Goal: Navigation & Orientation: Find specific page/section

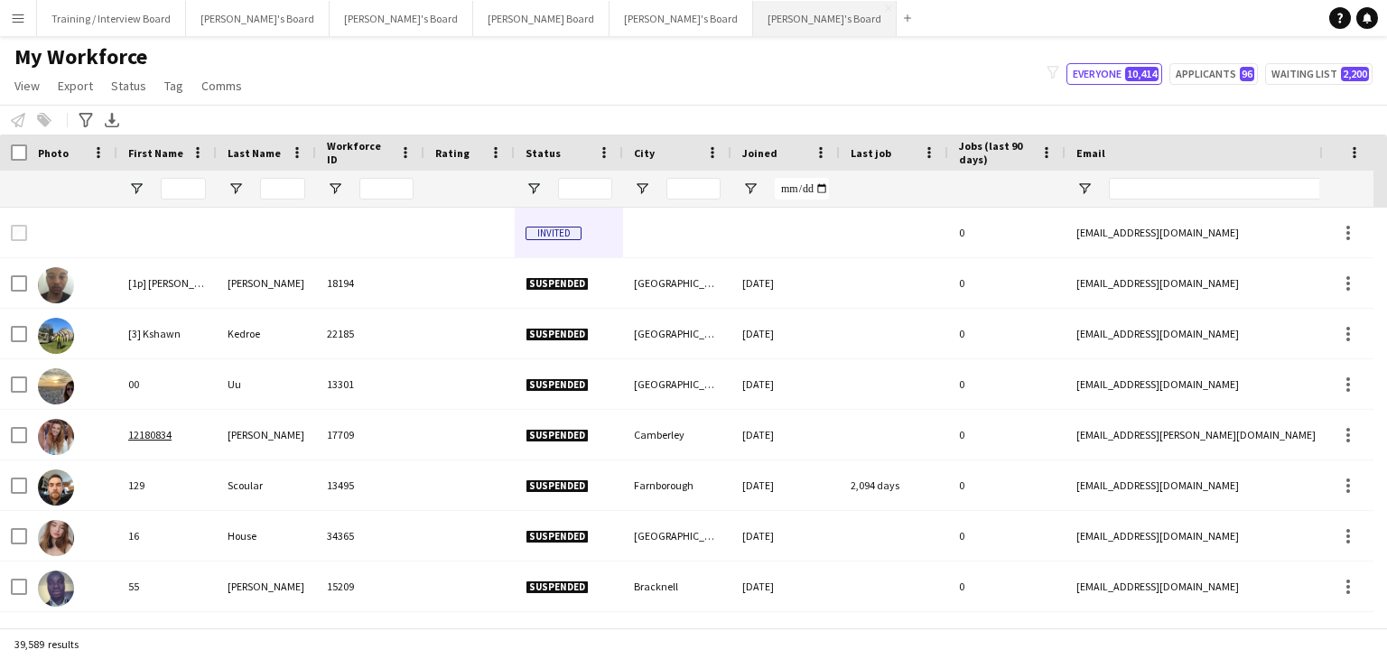
click at [753, 21] on button "[PERSON_NAME]'s Board Close" at bounding box center [825, 18] width 144 height 35
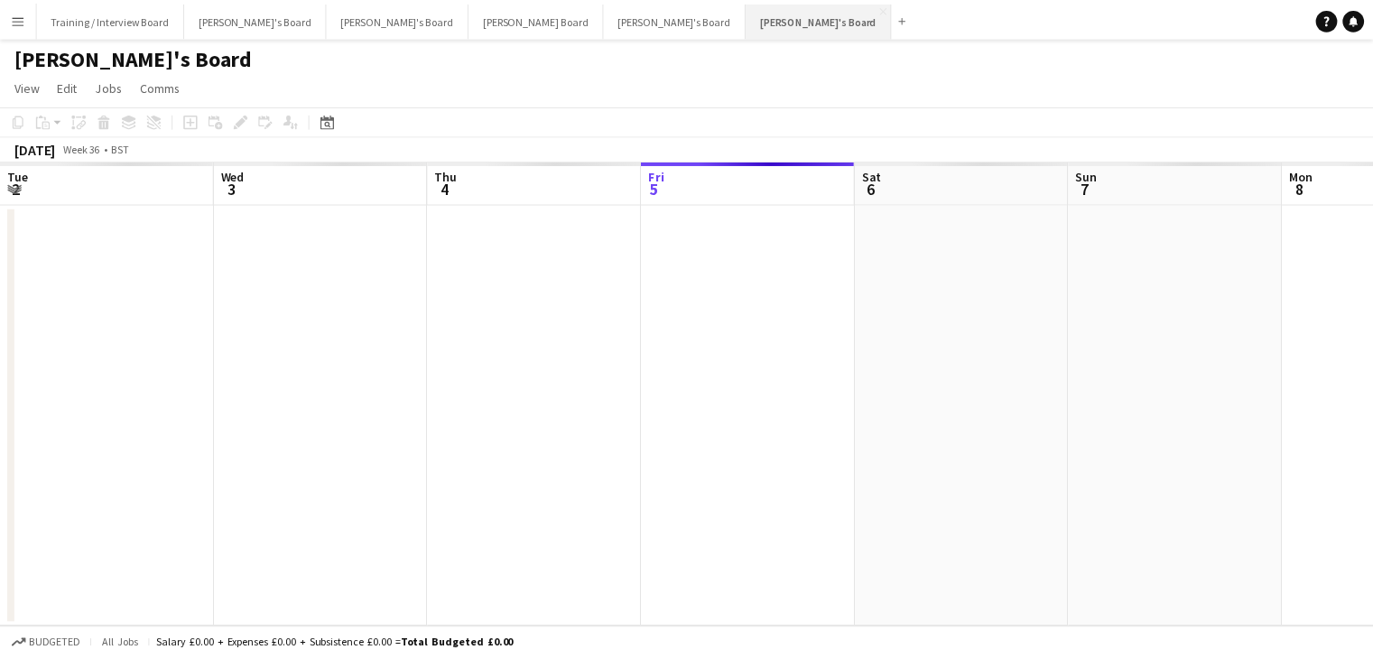
scroll to position [0, 431]
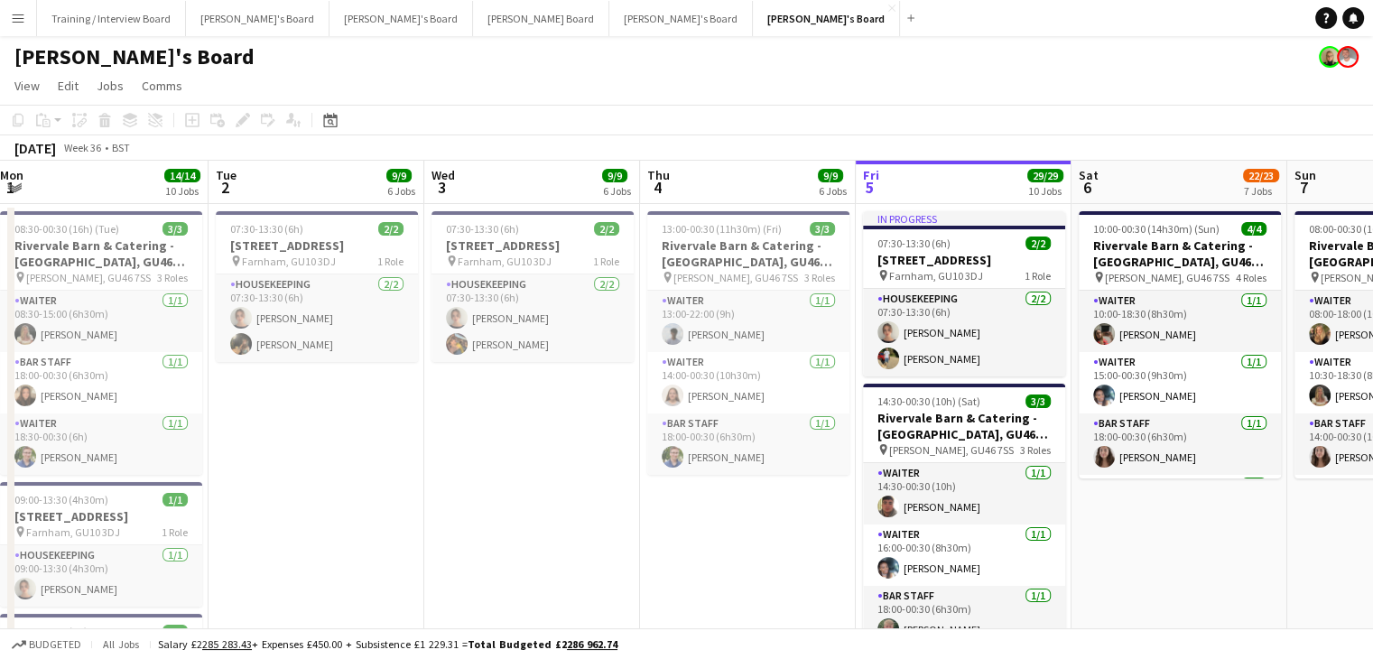
drag, startPoint x: 292, startPoint y: 189, endPoint x: 314, endPoint y: 178, distance: 24.2
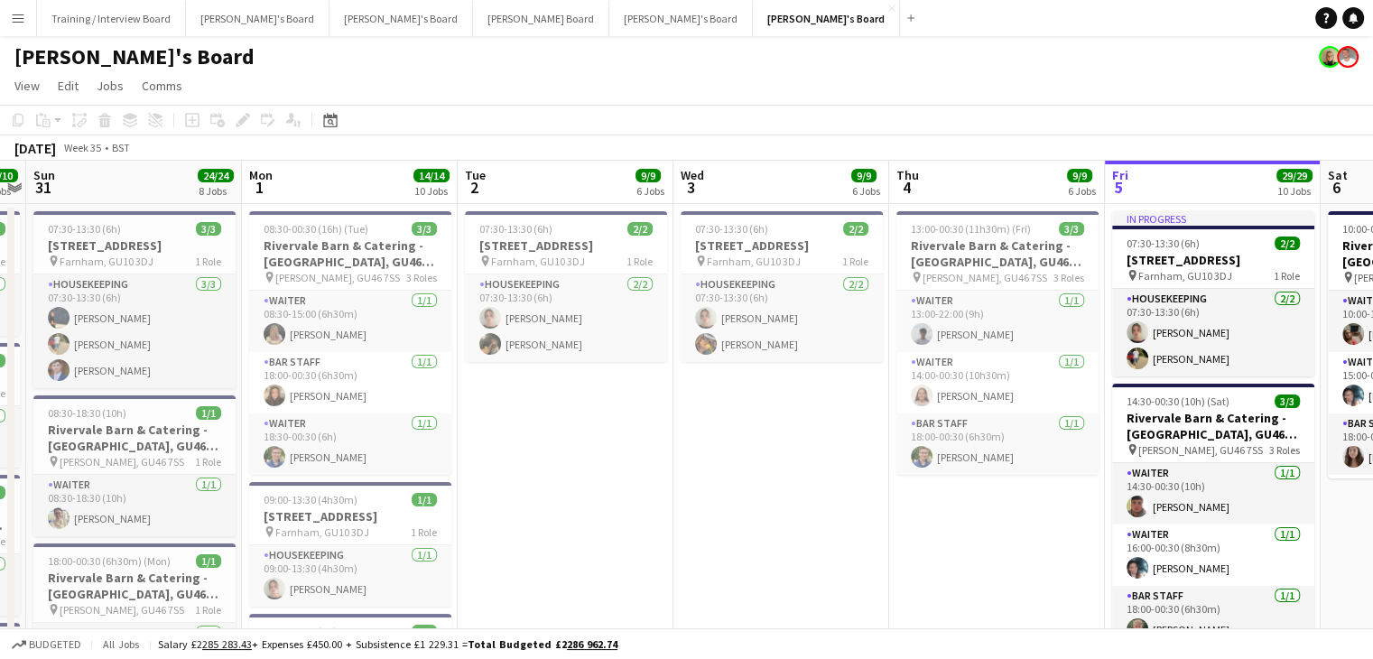
scroll to position [0, 467]
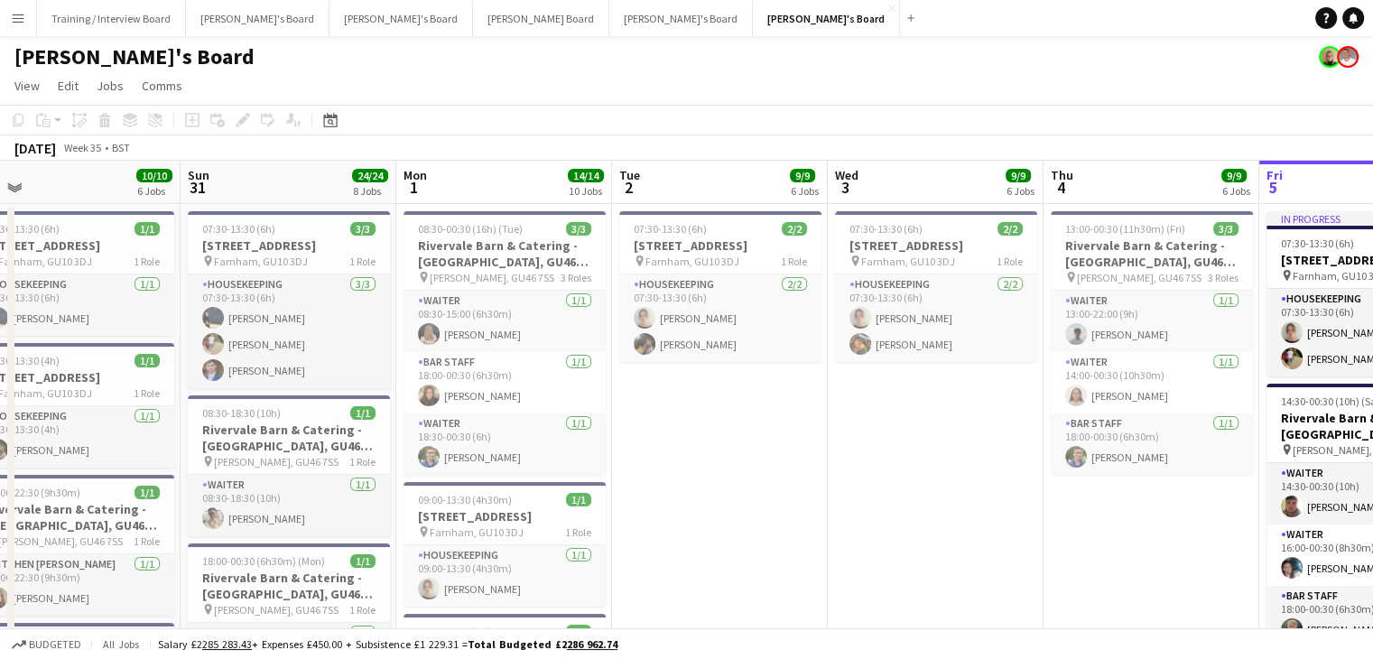
drag, startPoint x: 275, startPoint y: 185, endPoint x: 682, endPoint y: 198, distance: 407.3
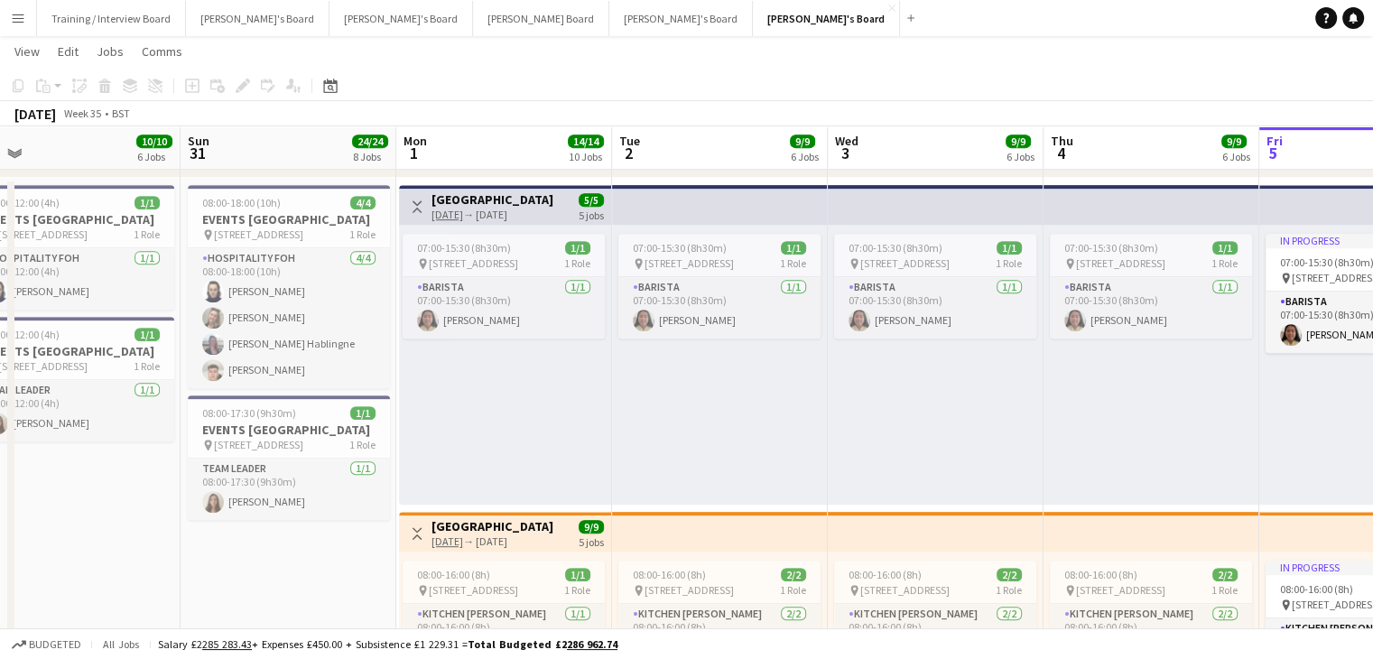
scroll to position [0, 480]
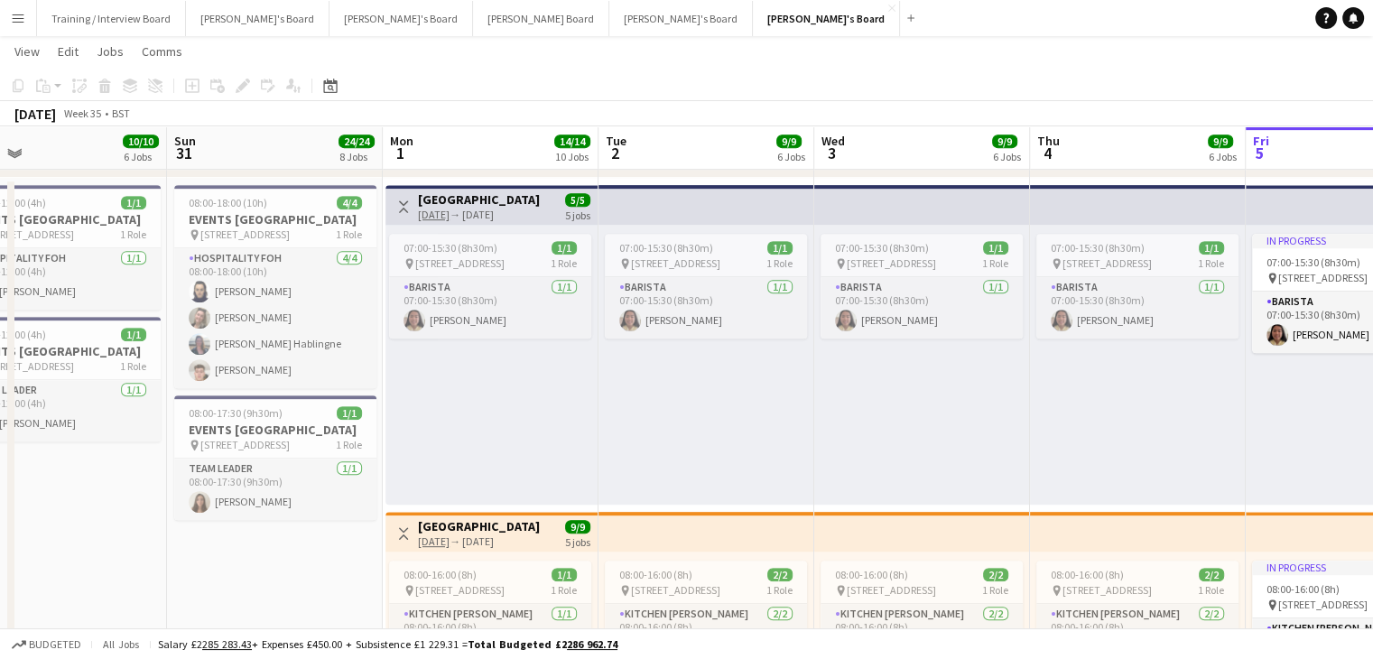
drag, startPoint x: 933, startPoint y: 153, endPoint x: 738, endPoint y: 160, distance: 195.1
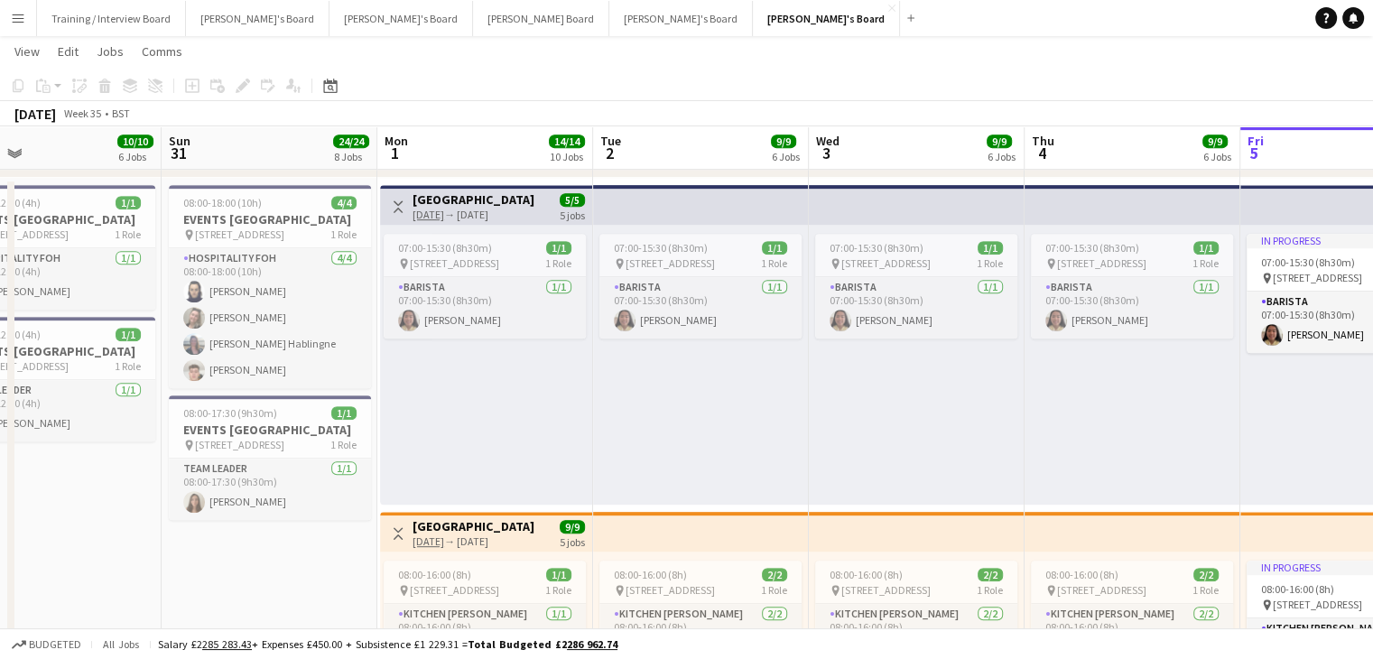
drag, startPoint x: 904, startPoint y: 146, endPoint x: 691, endPoint y: 158, distance: 213.4
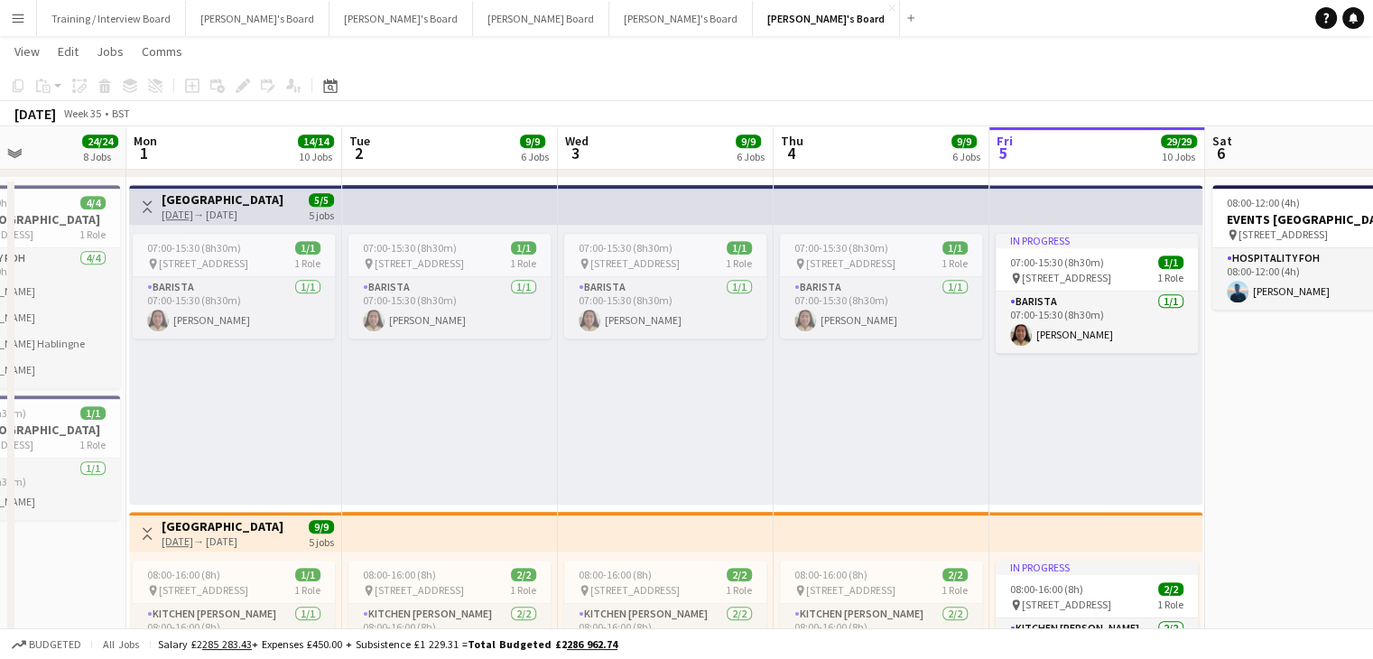
drag, startPoint x: 611, startPoint y: 145, endPoint x: 474, endPoint y: 141, distance: 137.3
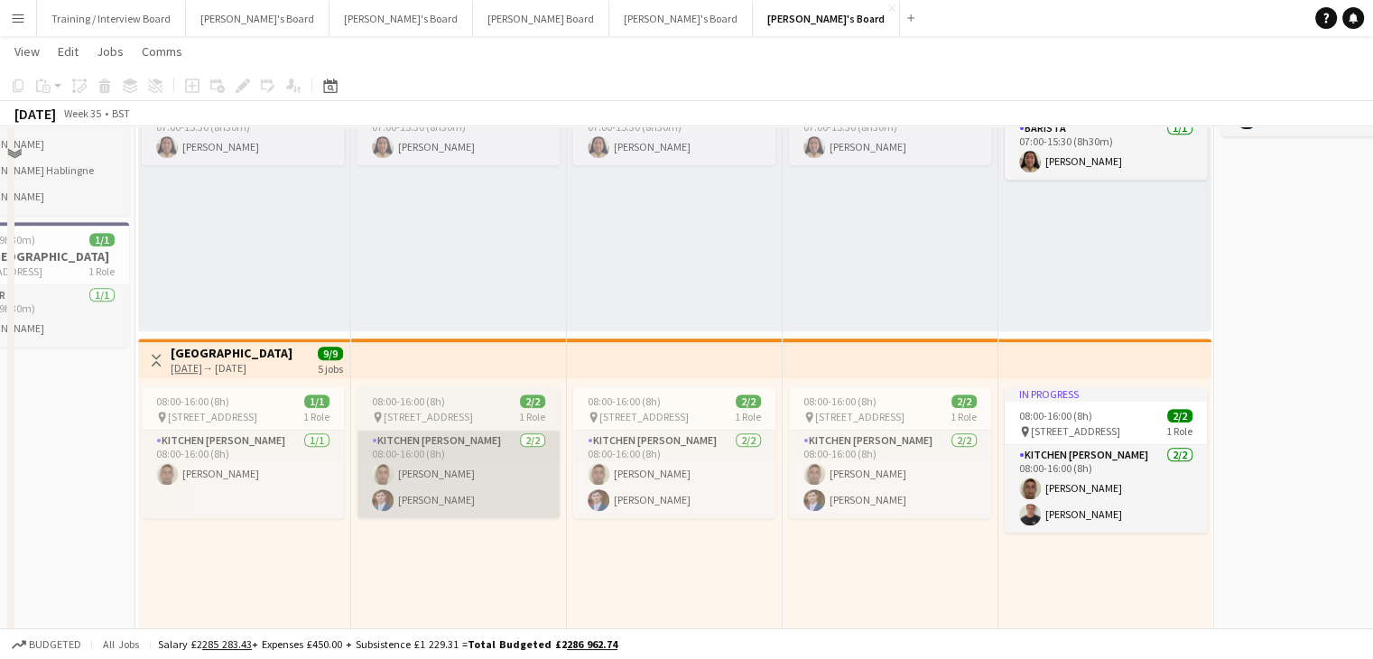
scroll to position [993, 0]
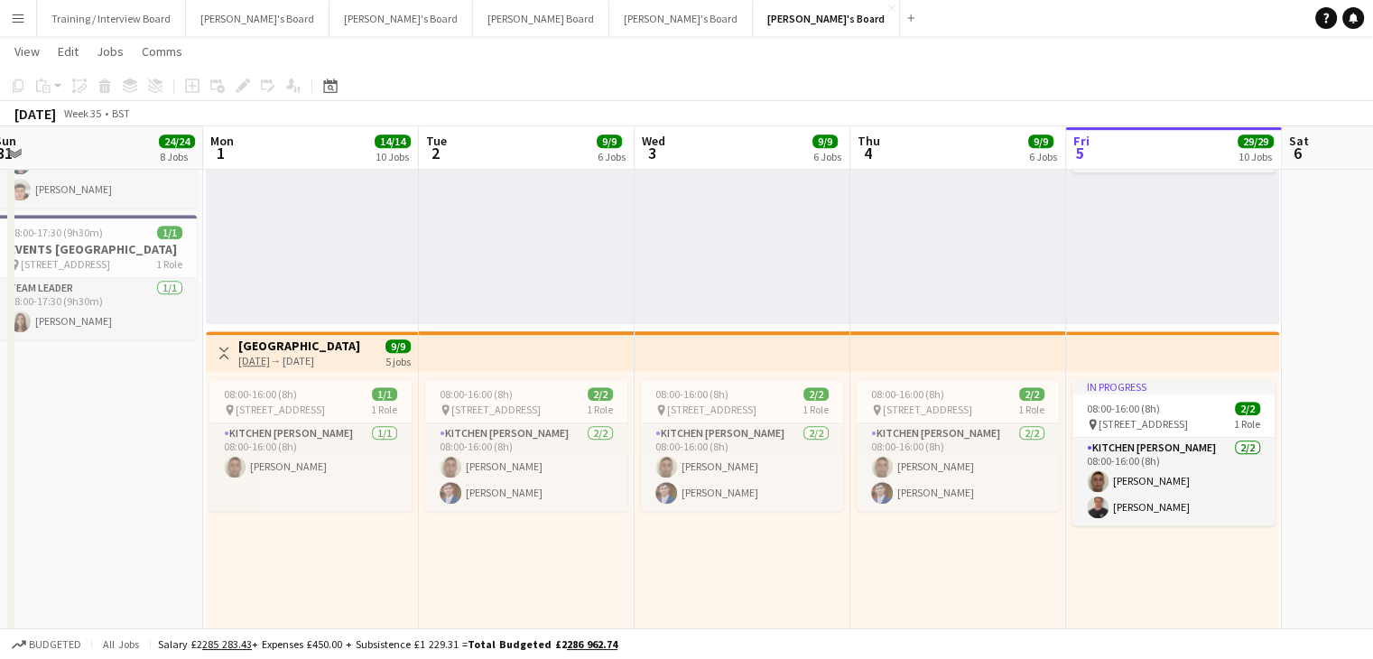
drag, startPoint x: 446, startPoint y: 154, endPoint x: 513, endPoint y: 156, distance: 66.8
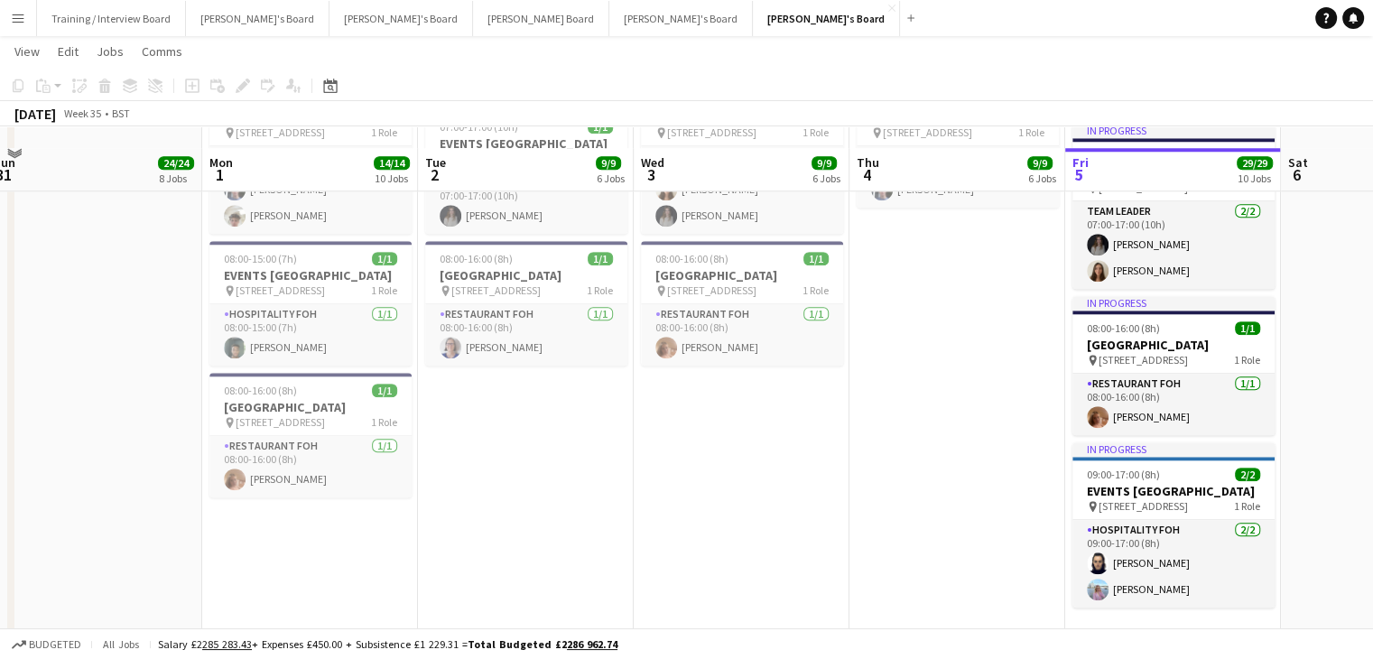
scroll to position [1805, 0]
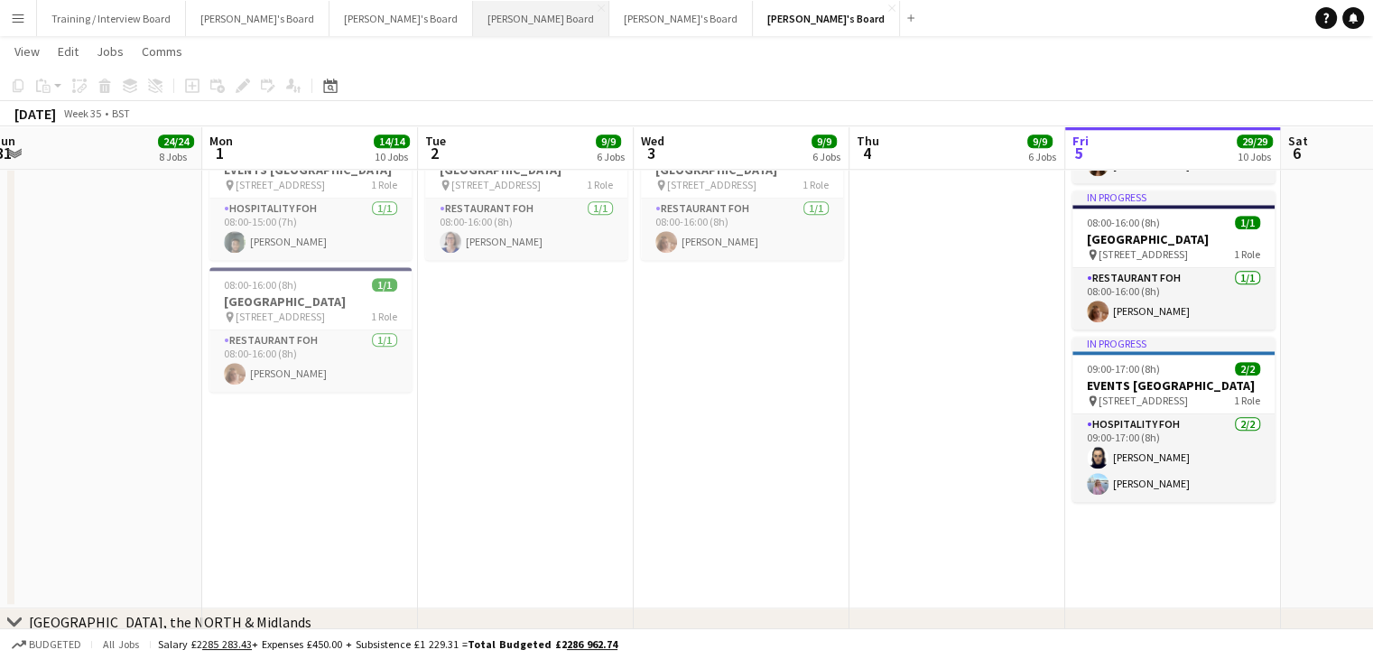
click at [473, 19] on button "[PERSON_NAME] Board Close" at bounding box center [541, 18] width 136 height 35
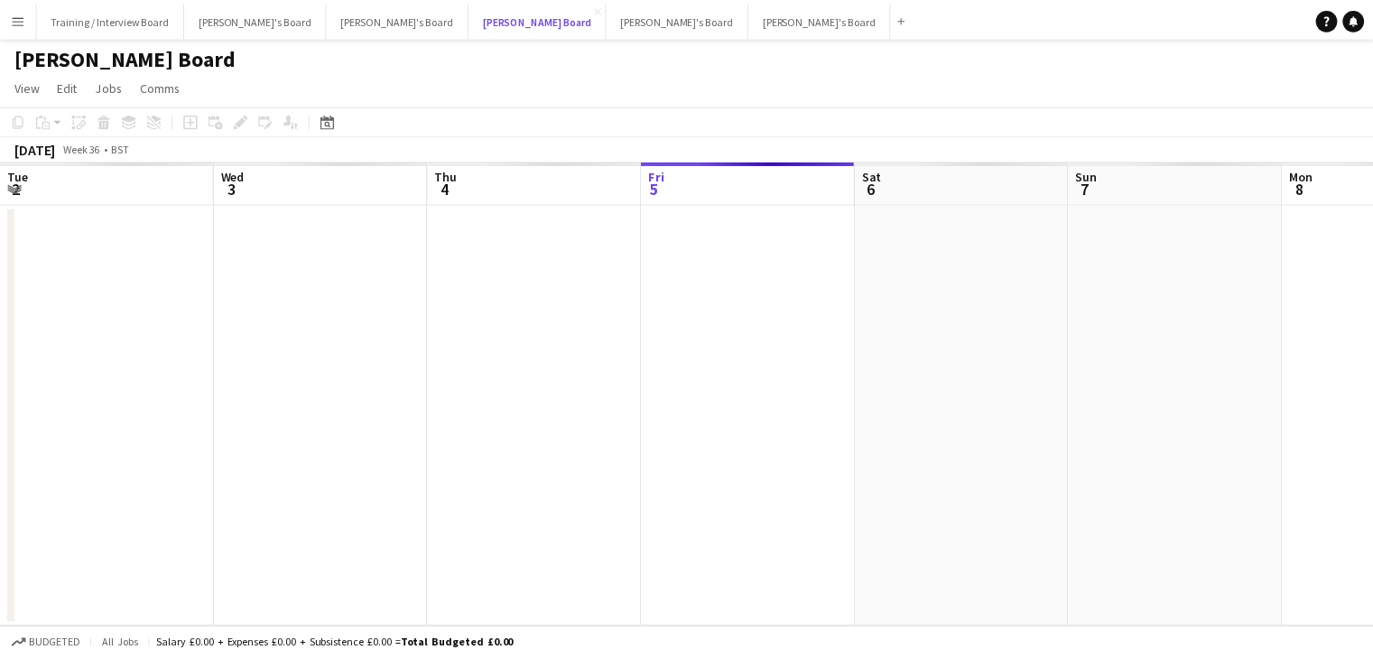
scroll to position [0, 431]
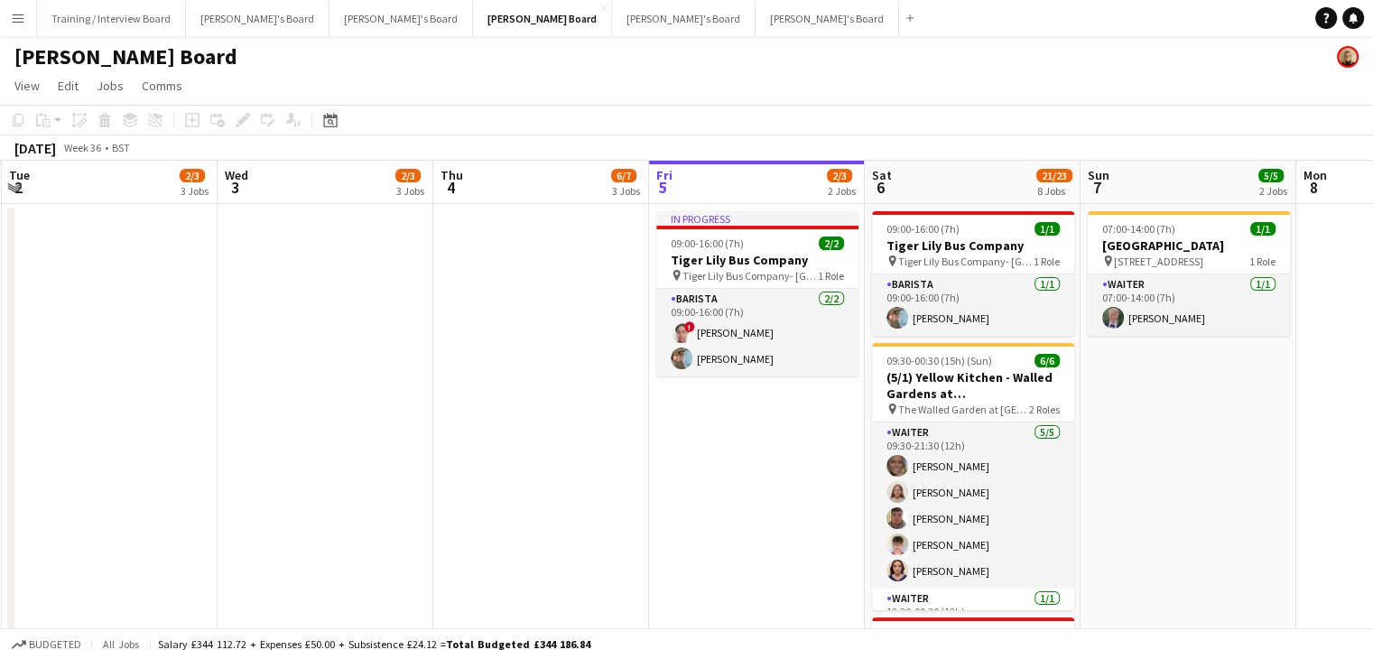
drag, startPoint x: 107, startPoint y: 181, endPoint x: 542, endPoint y: 203, distance: 434.7
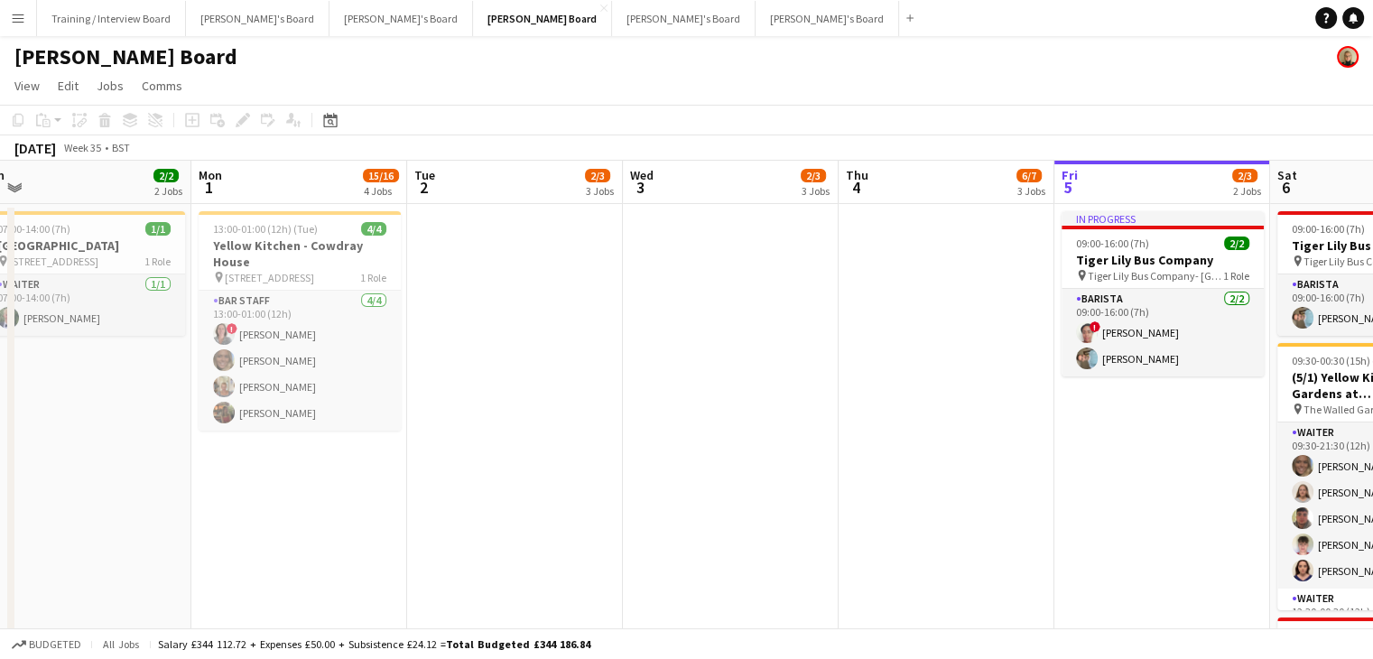
scroll to position [0, 445]
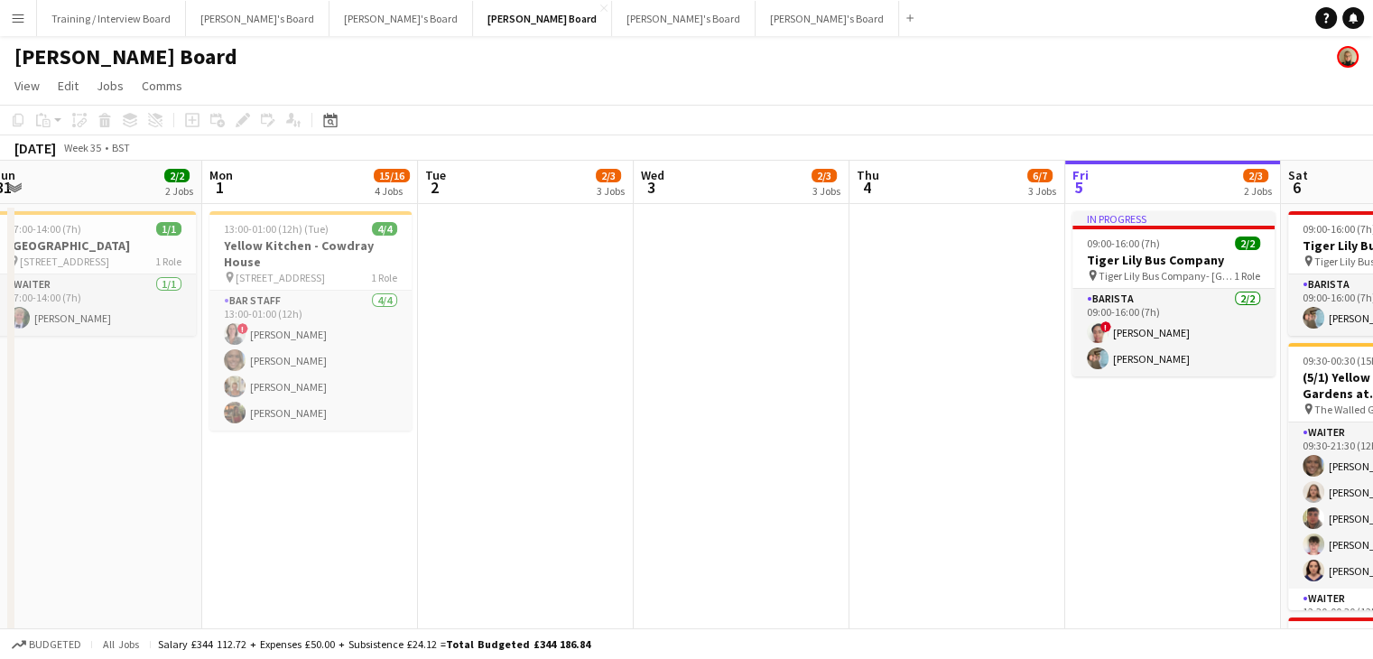
drag, startPoint x: 316, startPoint y: 189, endPoint x: 728, endPoint y: 202, distance: 411.8
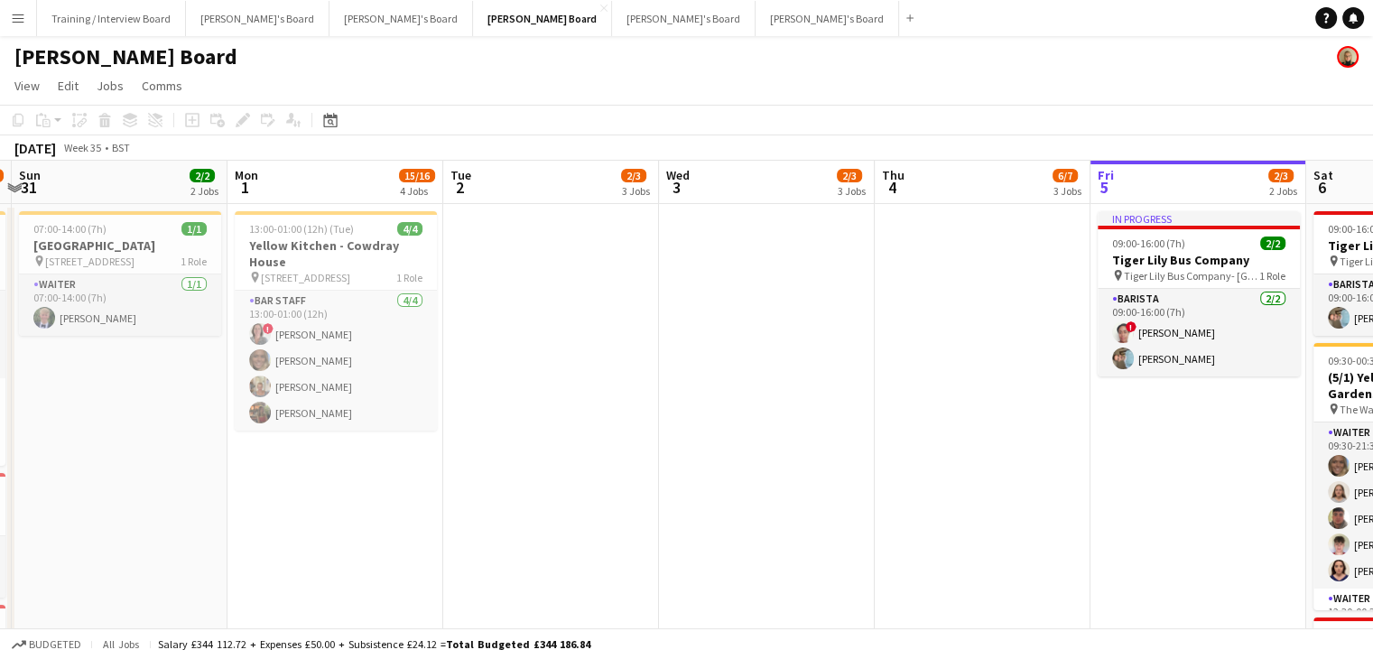
scroll to position [0, 404]
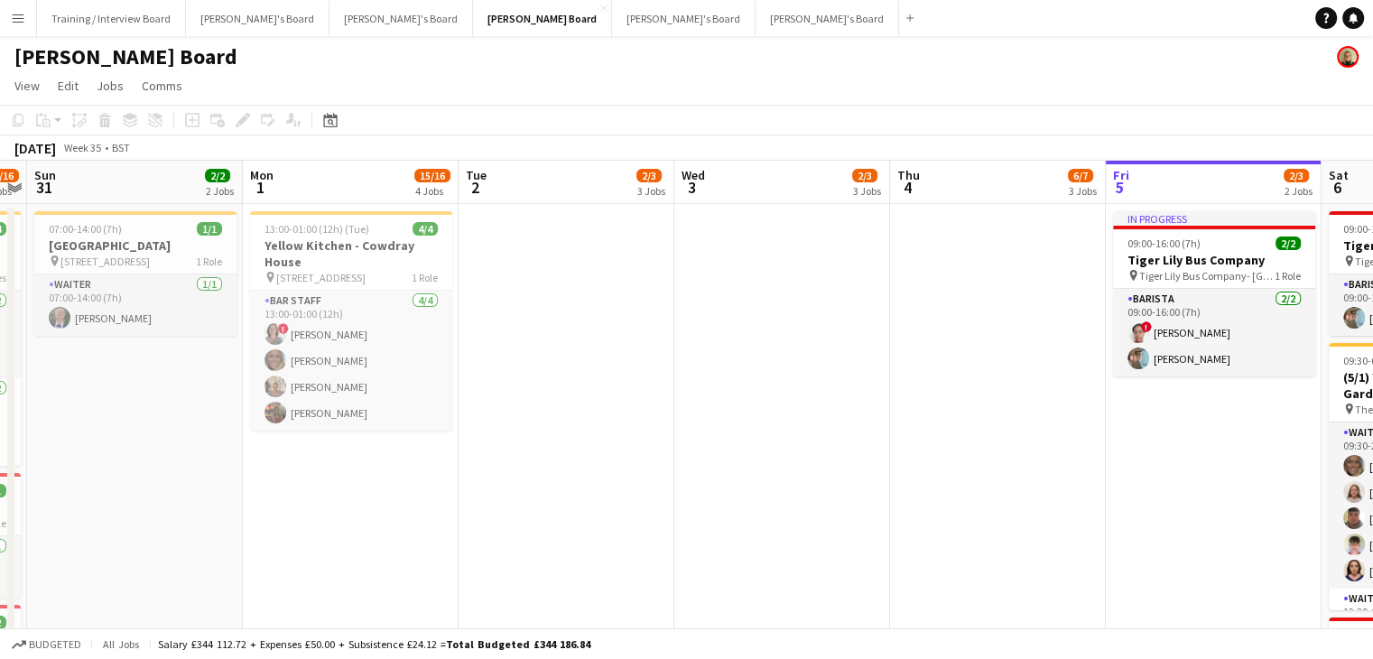
drag, startPoint x: 511, startPoint y: 189, endPoint x: 552, endPoint y: 192, distance: 41.7
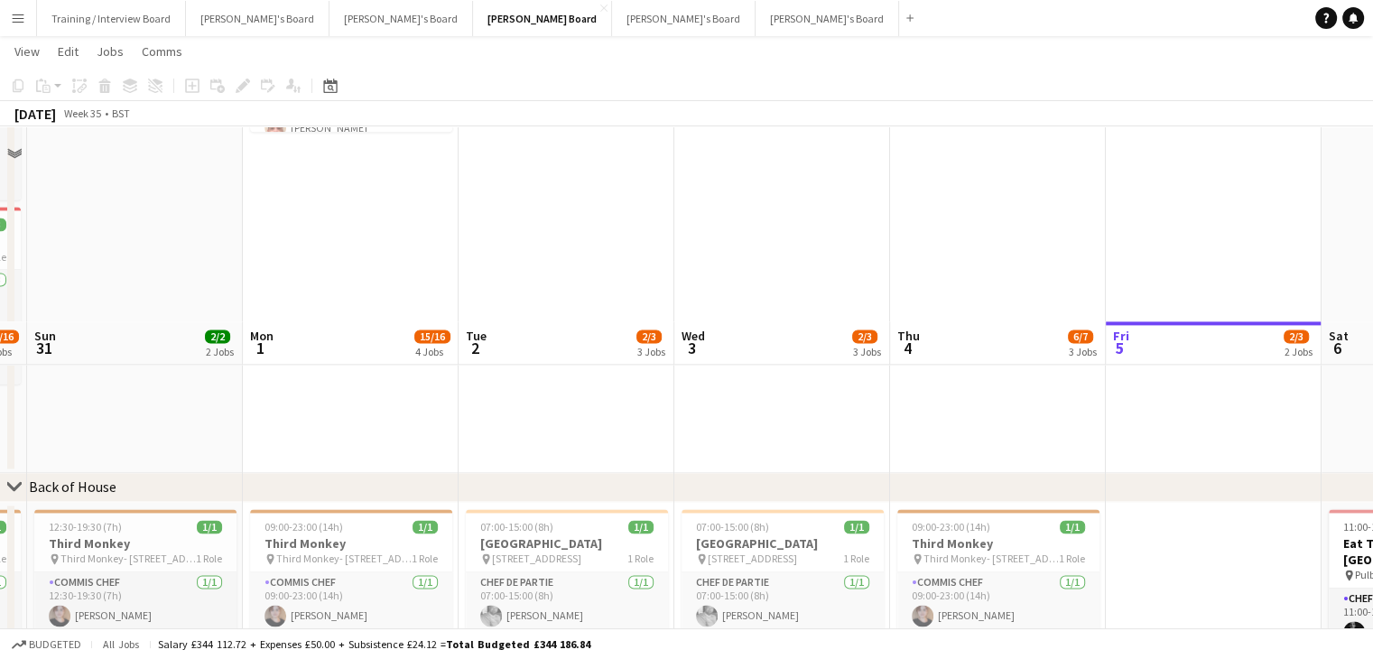
scroll to position [2708, 0]
